Goal: Find specific page/section: Find specific page/section

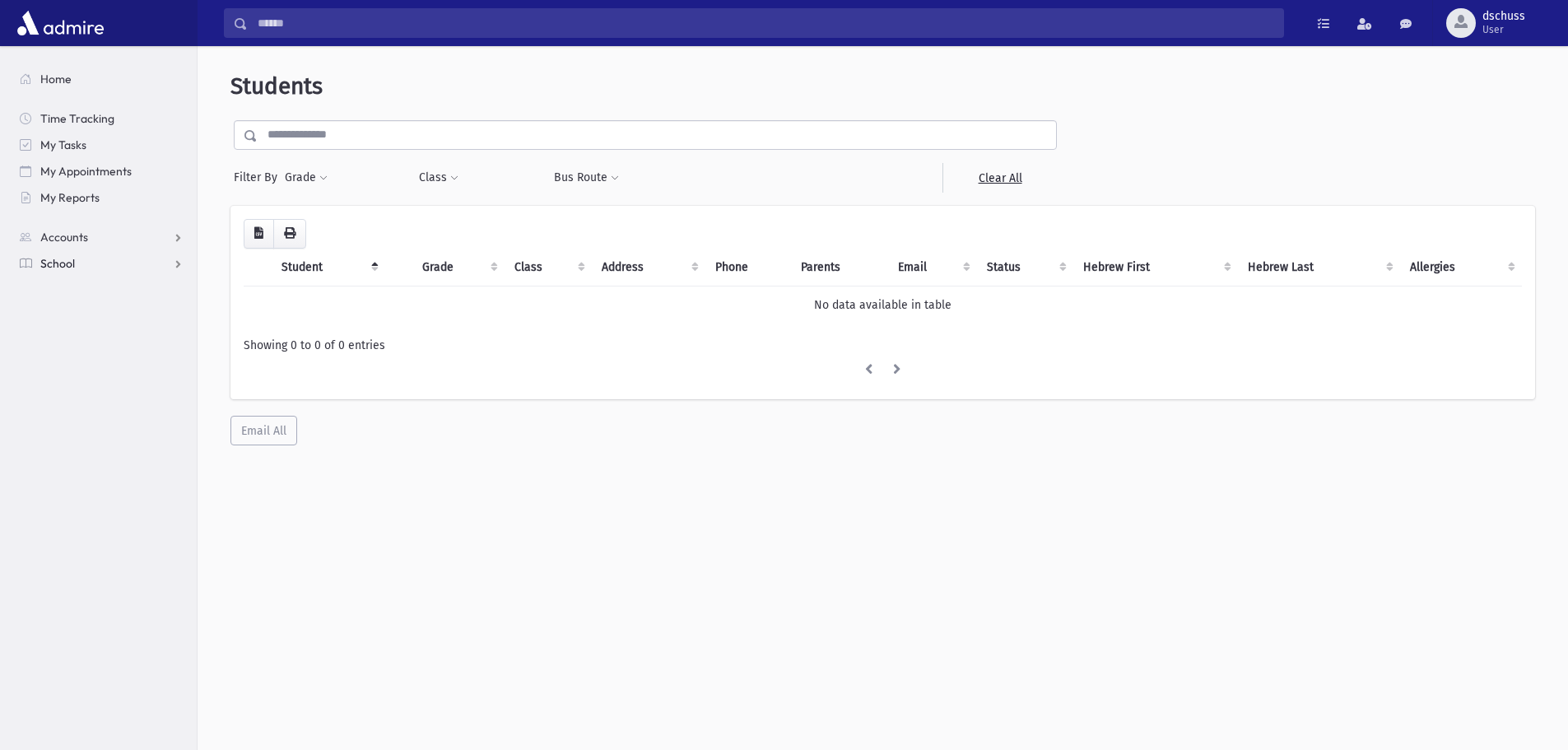
click at [94, 265] on link "School" at bounding box center [101, 264] width 190 height 26
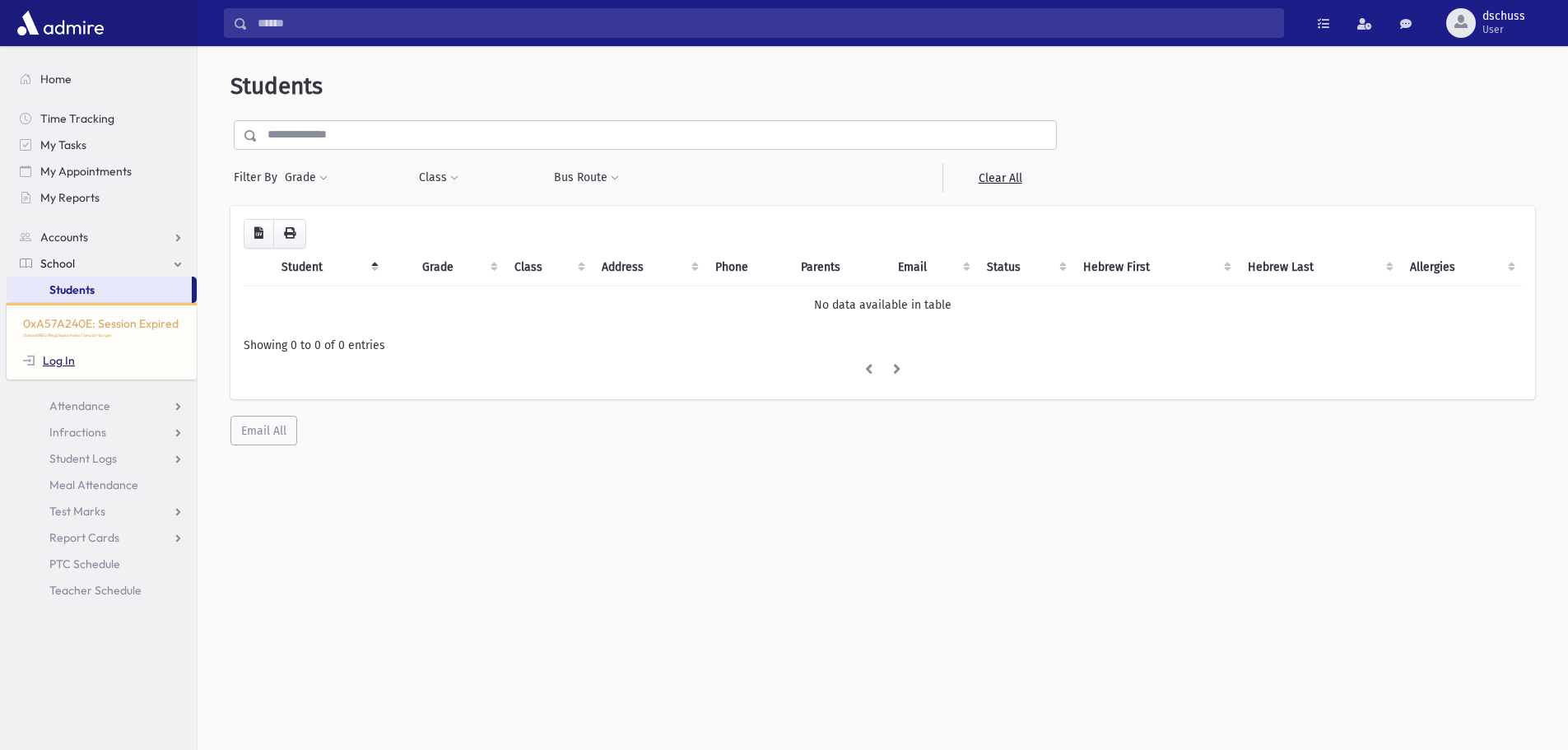
click at [53, 363] on link "Log In" at bounding box center [49, 361] width 52 height 15
click at [101, 274] on link "School" at bounding box center [101, 264] width 190 height 26
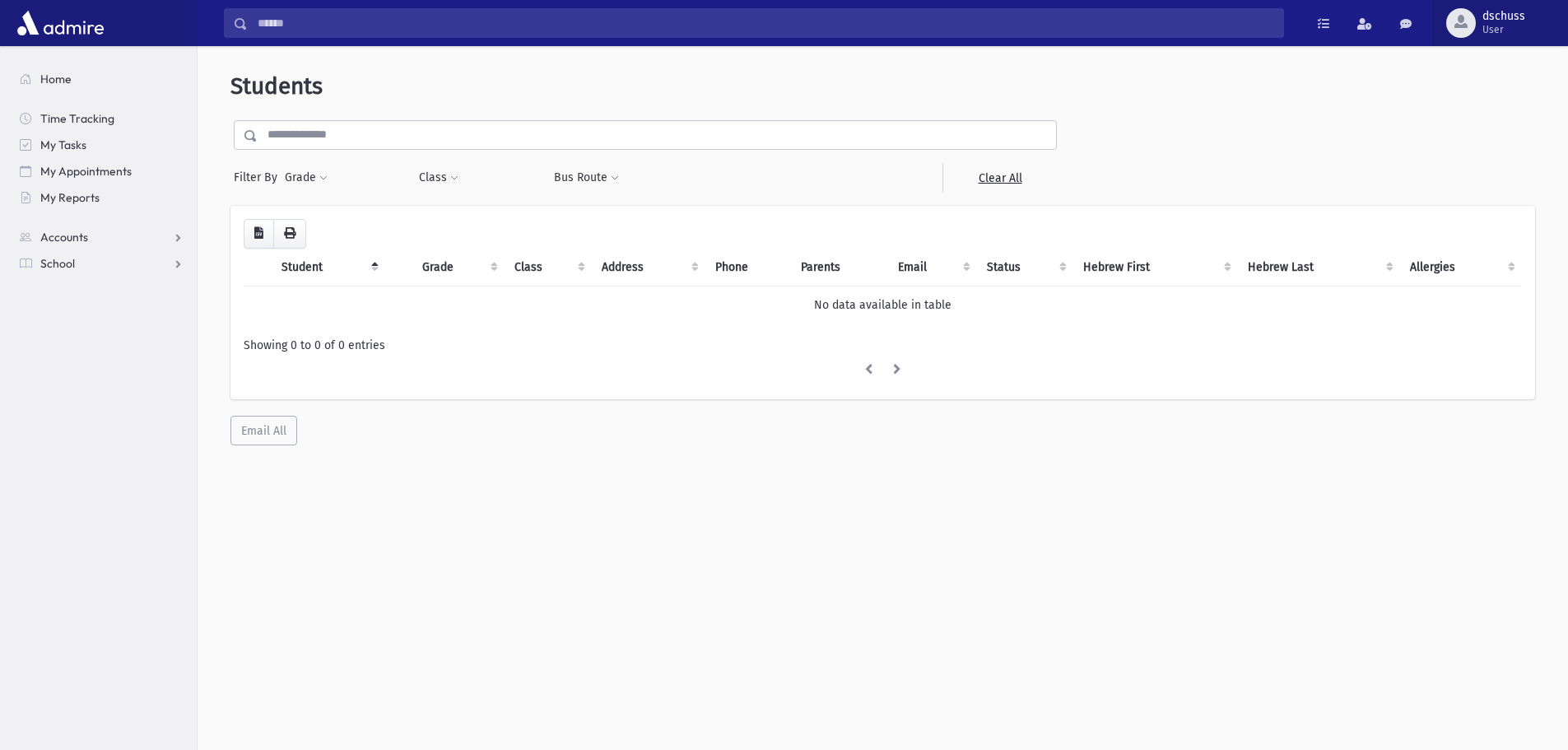
click at [1486, 16] on span "dschuss" at bounding box center [1504, 17] width 43 height 13
click at [1193, 144] on form "Filter By Grade 0xA57A240E: Session Expired /School/REG/RegDisplayIndex? Log In…" at bounding box center [883, 157] width 1304 height 73
